Goal: Information Seeking & Learning: Compare options

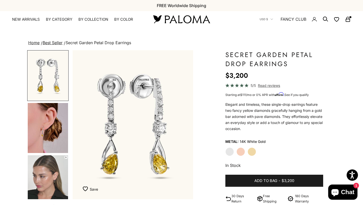
click at [53, 129] on img "Go to item 4" at bounding box center [48, 128] width 40 height 50
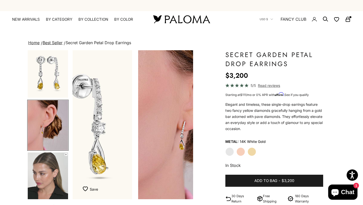
scroll to position [0, 127]
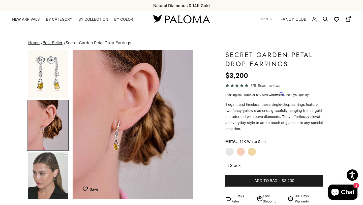
click at [30, 20] on link "NEW ARRIVALS" at bounding box center [26, 19] width 28 height 5
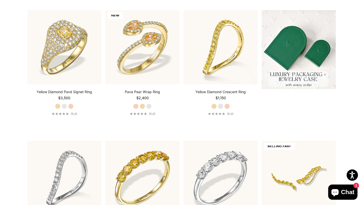
scroll to position [153, 0]
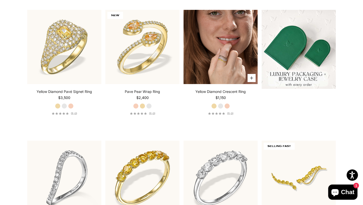
click at [202, 64] on img at bounding box center [220, 47] width 74 height 74
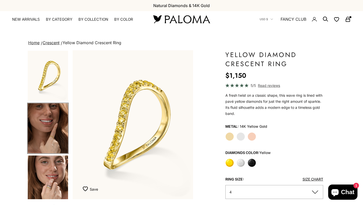
click at [38, 162] on img "Go to item 5" at bounding box center [48, 180] width 40 height 50
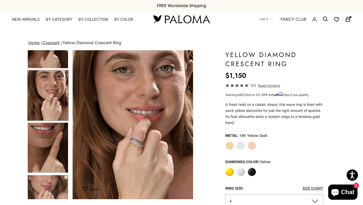
scroll to position [91, 0]
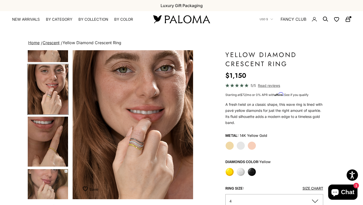
click at [43, 140] on img "Go to item 6" at bounding box center [48, 141] width 40 height 50
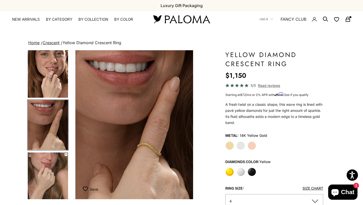
scroll to position [0, 379]
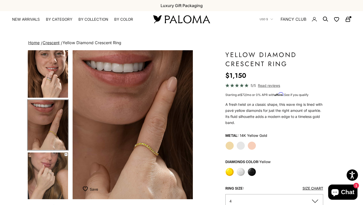
click at [41, 150] on product-gallery-navigation at bounding box center [47, 124] width 41 height 149
click at [55, 158] on img "Go to item 7" at bounding box center [48, 177] width 40 height 50
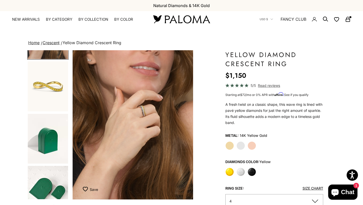
scroll to position [251, 0]
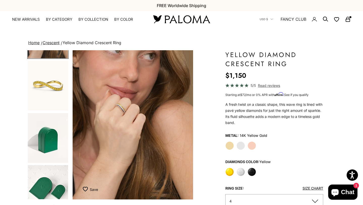
click at [267, 85] on span "Read reviews" at bounding box center [269, 85] width 22 height 6
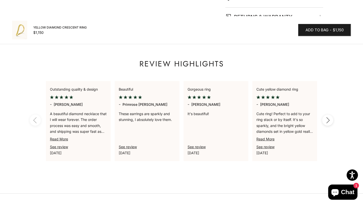
scroll to position [407, 0]
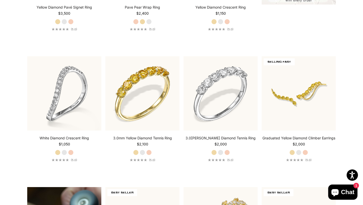
scroll to position [238, 0]
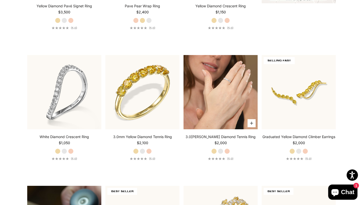
click at [214, 82] on video "#YellowGold\a#WhiteGold\a#RoseGold" at bounding box center [220, 92] width 74 height 74
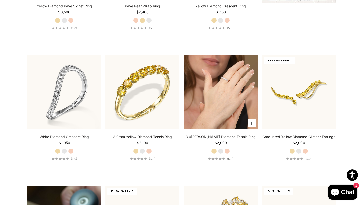
click at [226, 85] on video "#YellowGold\a#WhiteGold\a#RoseGold" at bounding box center [220, 92] width 74 height 74
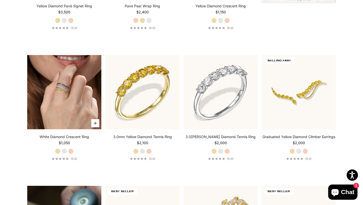
click at [73, 104] on img at bounding box center [64, 92] width 74 height 74
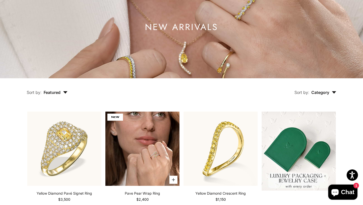
scroll to position [0, 0]
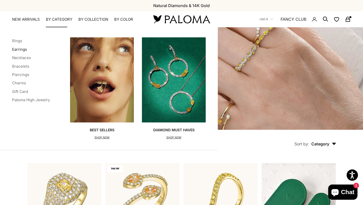
click at [18, 49] on link "Earrings" at bounding box center [19, 49] width 15 height 5
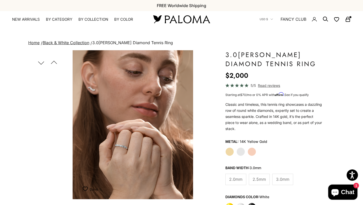
click at [117, 116] on img "Item 4 of 13" at bounding box center [133, 124] width 120 height 149
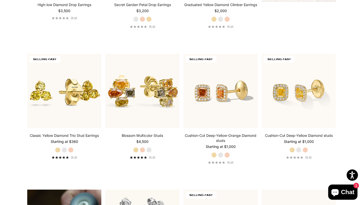
scroll to position [241, 0]
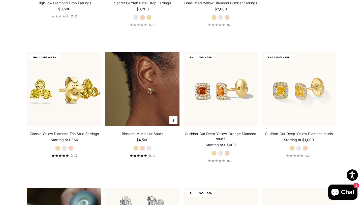
click at [132, 91] on img at bounding box center [142, 89] width 74 height 74
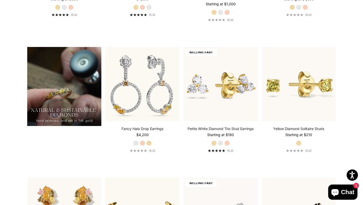
scroll to position [383, 0]
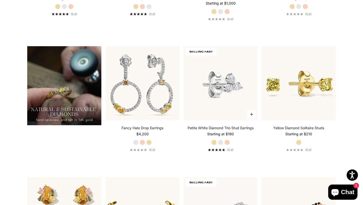
click at [203, 104] on img at bounding box center [220, 83] width 74 height 74
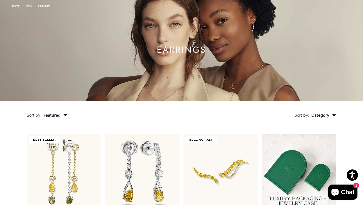
scroll to position [0, 0]
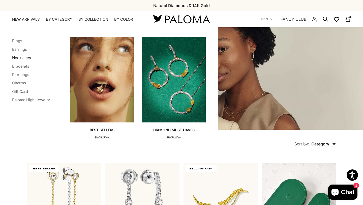
click at [26, 56] on link "Necklaces" at bounding box center [21, 57] width 19 height 5
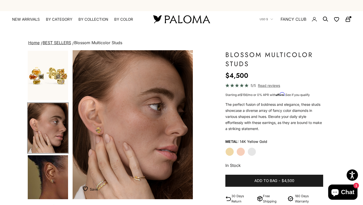
scroll to position [3, 0]
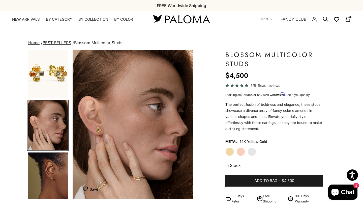
click at [47, 161] on img "Go to item 5" at bounding box center [48, 177] width 40 height 50
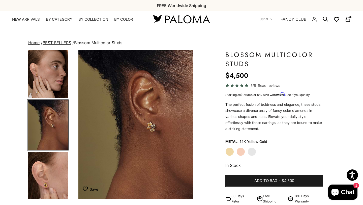
scroll to position [0, 253]
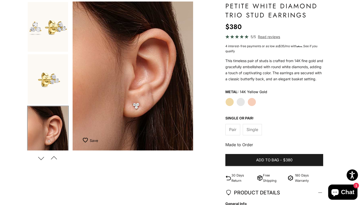
scroll to position [55, 0]
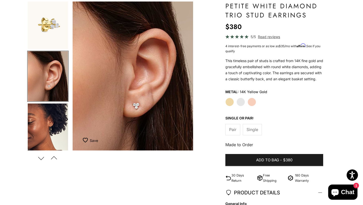
click at [48, 141] on img "Go to item 8" at bounding box center [48, 128] width 40 height 50
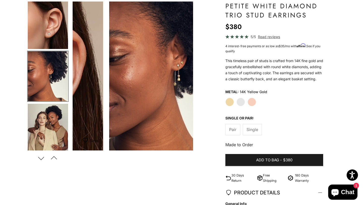
scroll to position [0, 379]
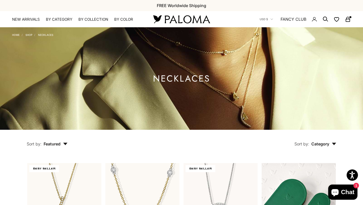
click at [52, 23] on x-header "Paloma Diamonds Open navigation menu Open search NEW ARRIVALS By Category Categ…" at bounding box center [181, 19] width 363 height 16
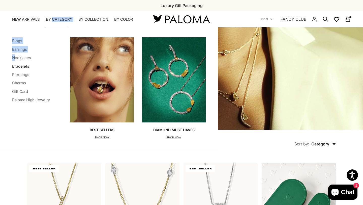
drag, startPoint x: 53, startPoint y: 18, endPoint x: 17, endPoint y: 63, distance: 58.2
click at [46, 22] on details "By Category Categories Rings Earrings Necklaces Bracelets Piercings Charms Gift…" at bounding box center [59, 19] width 26 height 5
click at [22, 66] on link "Bracelets" at bounding box center [20, 66] width 17 height 5
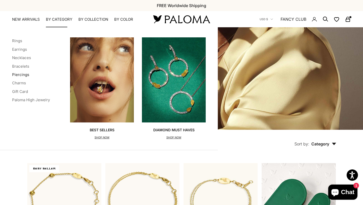
click at [24, 74] on link "Piercings" at bounding box center [20, 74] width 17 height 5
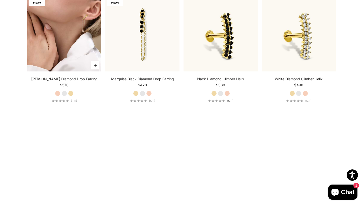
scroll to position [702, 0]
